Goal: Find specific page/section: Find specific page/section

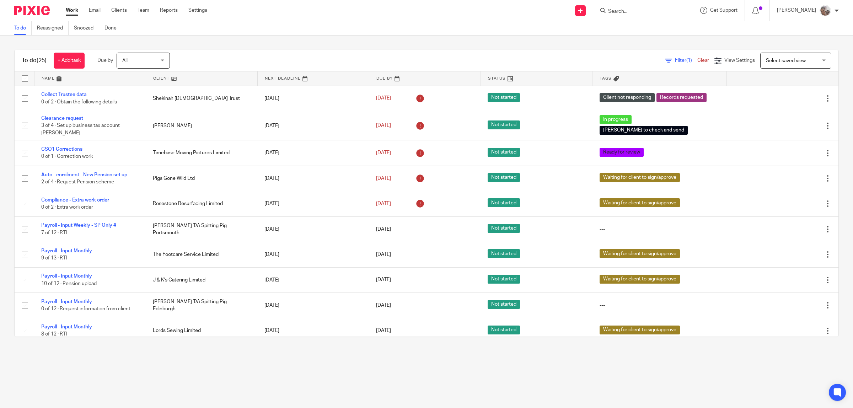
click at [652, 11] on input "Search" at bounding box center [639, 12] width 64 height 6
type input "luk"
click at [686, 30] on link at bounding box center [674, 33] width 137 height 22
